Goal: Information Seeking & Learning: Learn about a topic

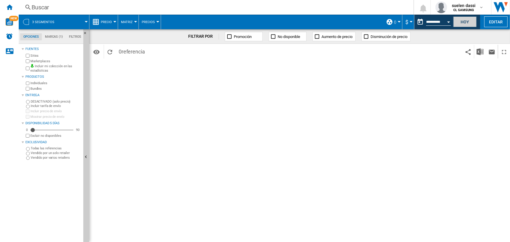
click at [406, 23] on button "Hoy" at bounding box center [464, 21] width 23 height 11
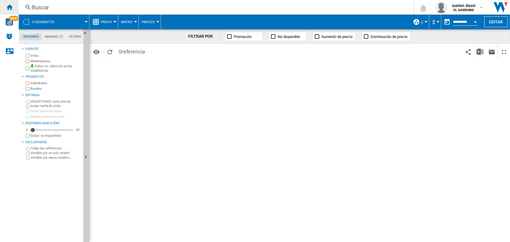
click at [13, 10] on div "Inicio" at bounding box center [9, 7] width 19 height 15
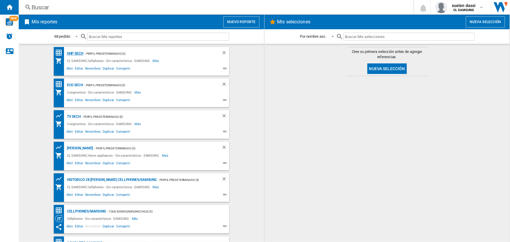
click at [72, 53] on div "HHP SECH" at bounding box center [74, 53] width 18 height 7
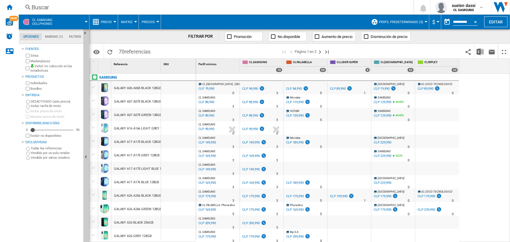
click at [111, 22] on span "Precio" at bounding box center [106, 22] width 11 height 4
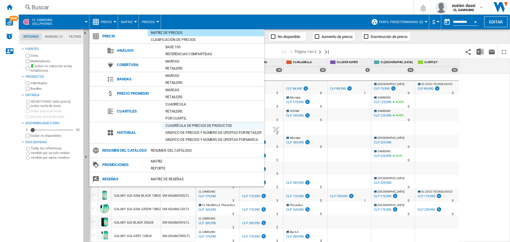
click at [192, 125] on div "Cuadrícula de precios de productos" at bounding box center [213, 126] width 102 height 6
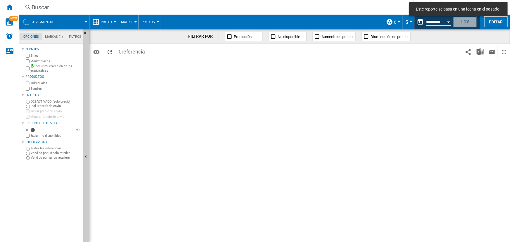
click at [459, 22] on button "Hoy" at bounding box center [464, 21] width 23 height 11
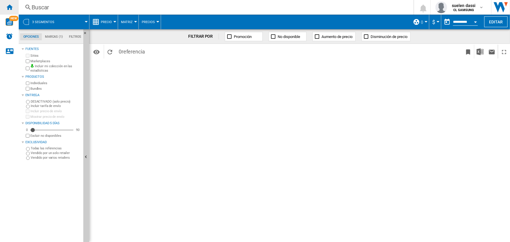
click at [8, 8] on ng-md-icon "Inicio" at bounding box center [9, 7] width 7 height 7
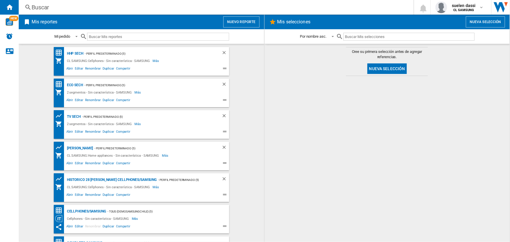
click at [251, 25] on button "Nuevo reporte" at bounding box center [241, 21] width 36 height 11
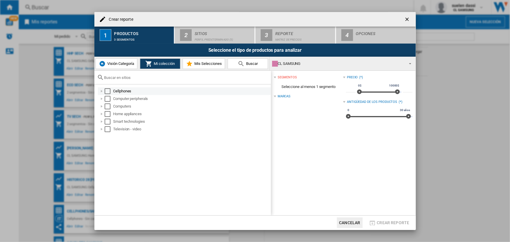
click at [107, 90] on div "Select" at bounding box center [108, 91] width 6 height 6
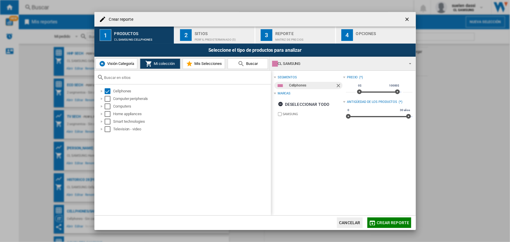
click at [231, 40] on div "Perfil predeterminado (5)" at bounding box center [223, 38] width 58 height 6
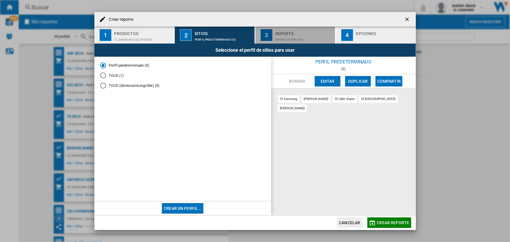
click at [293, 34] on div "Reporte" at bounding box center [304, 32] width 58 height 6
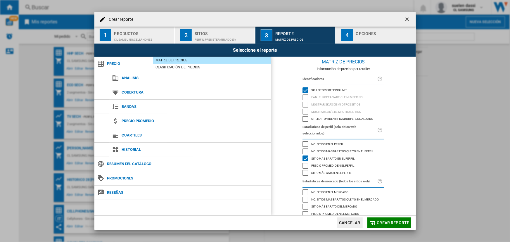
click at [223, 35] on div "Sitios" at bounding box center [223, 32] width 58 height 6
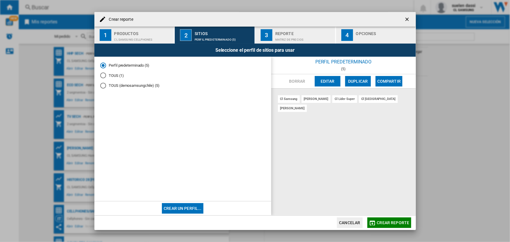
click at [194, 206] on button "Crear un perfil..." at bounding box center [182, 208] width 41 height 11
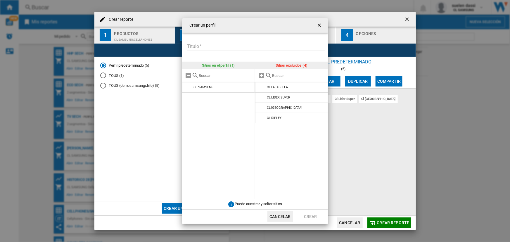
click at [319, 22] on ng-md-icon "getI18NText('BUTTONS.CLOSE_DIALOG')" at bounding box center [319, 25] width 7 height 7
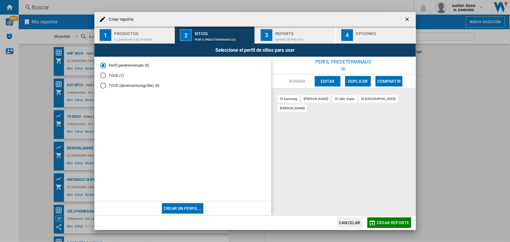
click at [406, 20] on ng-md-icon "getI18NText('BUTTONS.CLOSE_DIALOG')" at bounding box center [407, 19] width 7 height 7
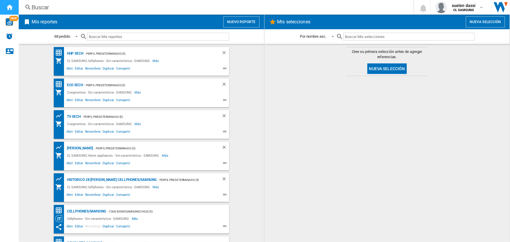
click at [8, 8] on ng-md-icon "Inicio" at bounding box center [9, 7] width 7 height 7
click at [79, 53] on div "HHP SECH" at bounding box center [74, 53] width 18 height 7
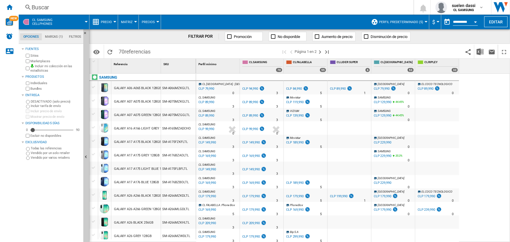
click at [110, 23] on span "Precio" at bounding box center [106, 22] width 11 height 4
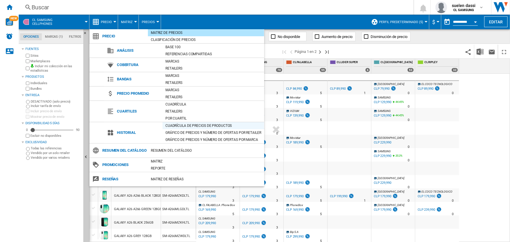
click at [194, 126] on div "Cuadrícula de precios de productos" at bounding box center [213, 126] width 102 height 6
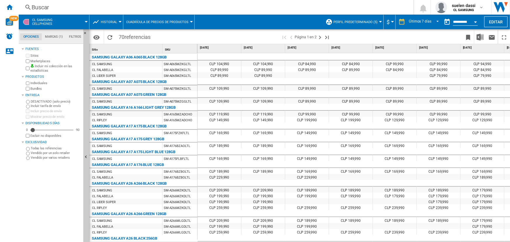
drag, startPoint x: 102, startPoint y: 57, endPoint x: 145, endPoint y: 56, distance: 42.6
click at [145, 56] on div "SAMSUNG GALAXY A06 A065 BLACK 128GB" at bounding box center [129, 57] width 75 height 7
drag, startPoint x: 96, startPoint y: 63, endPoint x: 111, endPoint y: 75, distance: 19.3
click at [113, 64] on div "CL SAMSUNG" at bounding box center [125, 64] width 73 height 6
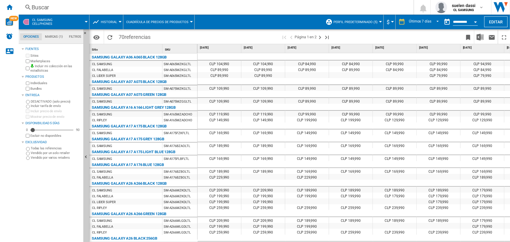
drag, startPoint x: 109, startPoint y: 72, endPoint x: 110, endPoint y: 75, distance: 3.6
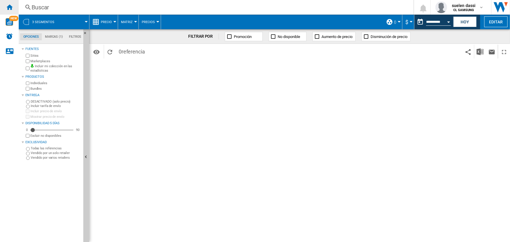
click at [12, 6] on ng-md-icon "Inicio" at bounding box center [9, 7] width 7 height 7
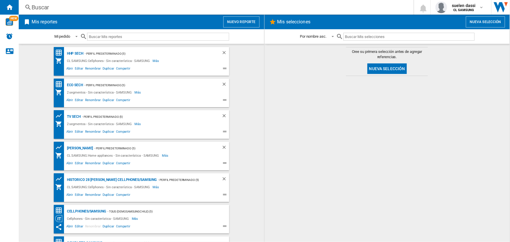
drag, startPoint x: 331, startPoint y: 85, endPoint x: 415, endPoint y: 25, distance: 102.7
click at [331, 85] on div at bounding box center [387, 159] width 234 height 160
click at [74, 53] on div "HHP SECH" at bounding box center [74, 53] width 18 height 7
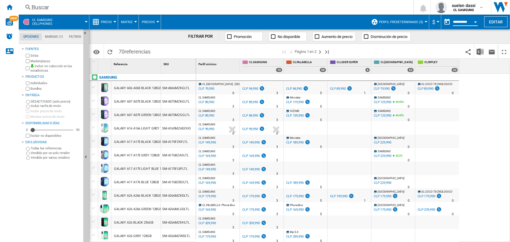
click at [458, 23] on input "**********" at bounding box center [465, 22] width 25 height 5
click at [474, 22] on div "Open calendar" at bounding box center [475, 21] width 3 height 1
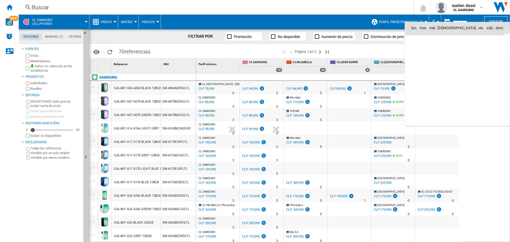
scroll to position [2786, 0]
click at [398, 50] on div at bounding box center [255, 121] width 510 height 242
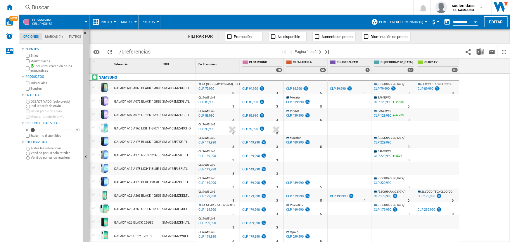
click at [299, 97] on span "Movistar" at bounding box center [295, 97] width 11 height 3
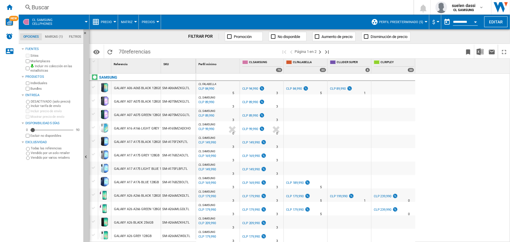
click at [112, 24] on button "Precio" at bounding box center [108, 22] width 14 height 15
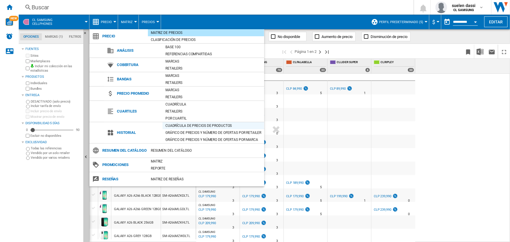
click at [193, 127] on div "Cuadrícula de precios de productos" at bounding box center [213, 126] width 102 height 6
